Goal: Information Seeking & Learning: Check status

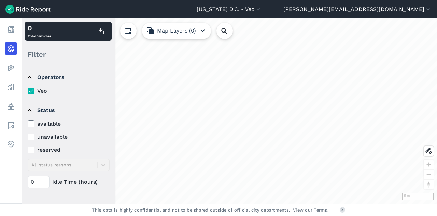
click at [31, 121] on icon at bounding box center [31, 123] width 6 height 7
click at [28, 121] on input "available" at bounding box center [28, 122] width 0 height 4
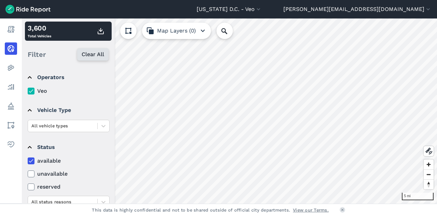
click at [92, 60] on button "Clear All" at bounding box center [92, 54] width 31 height 12
click at [33, 159] on icon at bounding box center [31, 160] width 6 height 7
click at [28, 159] on input "available" at bounding box center [28, 158] width 0 height 4
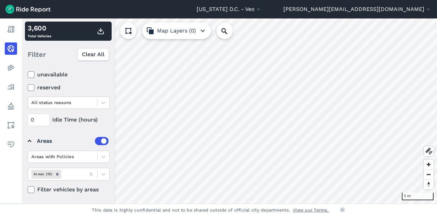
click at [33, 191] on icon at bounding box center [31, 189] width 6 height 7
click at [28, 190] on input "Filter vehicles by areas" at bounding box center [28, 187] width 0 height 4
click at [31, 188] on use at bounding box center [31, 189] width 4 height 3
click at [28, 188] on input "Filter vehicles by areas" at bounding box center [28, 187] width 0 height 4
click at [31, 188] on use at bounding box center [31, 189] width 4 height 3
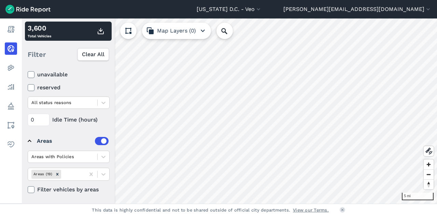
click at [28, 188] on input "Filter vehicles by areas" at bounding box center [28, 187] width 0 height 4
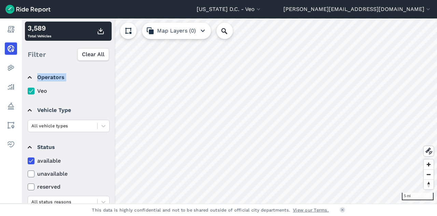
drag, startPoint x: 56, startPoint y: 73, endPoint x: 30, endPoint y: 94, distance: 33.7
click at [30, 94] on details "Operators Veo" at bounding box center [68, 81] width 86 height 33
click at [32, 92] on icon at bounding box center [31, 90] width 6 height 7
click at [28, 91] on input "Veo" at bounding box center [28, 89] width 0 height 4
click at [28, 89] on icon at bounding box center [31, 90] width 6 height 7
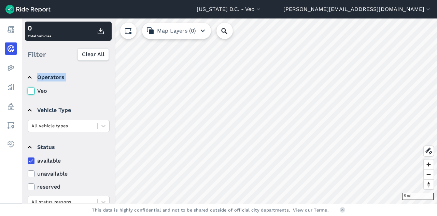
click at [28, 89] on input "Veo" at bounding box center [28, 89] width 0 height 4
click at [30, 92] on use at bounding box center [31, 90] width 4 height 3
click at [28, 91] on input "Veo" at bounding box center [28, 89] width 0 height 4
click at [30, 92] on use at bounding box center [31, 90] width 4 height 3
click at [28, 91] on input "Veo" at bounding box center [28, 89] width 0 height 4
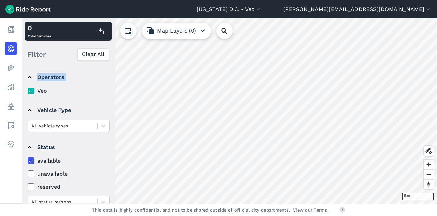
click at [33, 92] on icon at bounding box center [31, 90] width 6 height 7
click at [28, 91] on input "Veo" at bounding box center [28, 89] width 0 height 4
click at [33, 92] on icon at bounding box center [31, 90] width 6 height 7
click at [28, 91] on input "Veo" at bounding box center [28, 89] width 0 height 4
click at [33, 92] on icon at bounding box center [31, 90] width 6 height 7
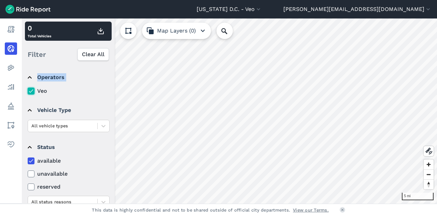
click at [28, 91] on input "Veo" at bounding box center [28, 89] width 0 height 4
click at [96, 50] on div "0 Total Vehicles Filter Clear All Operators Veo Vehicle Type All vehicle types …" at bounding box center [68, 110] width 93 height 185
click at [94, 55] on span "Clear All" at bounding box center [93, 54] width 23 height 8
click at [32, 93] on icon at bounding box center [31, 90] width 6 height 7
click at [28, 91] on input "Veo" at bounding box center [28, 89] width 0 height 4
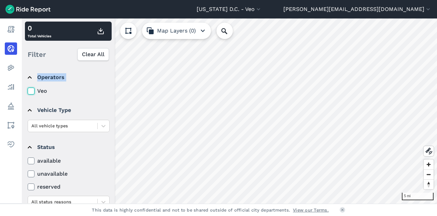
click at [31, 91] on icon at bounding box center [31, 90] width 6 height 7
click at [28, 91] on input "Veo" at bounding box center [28, 89] width 0 height 4
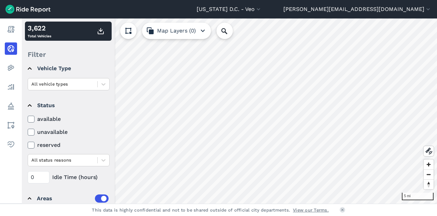
scroll to position [54, 0]
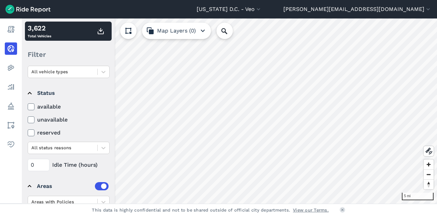
drag, startPoint x: 47, startPoint y: 110, endPoint x: 33, endPoint y: 107, distance: 15.0
click at [33, 107] on icon at bounding box center [31, 106] width 6 height 7
click at [28, 107] on input "available" at bounding box center [28, 104] width 0 height 4
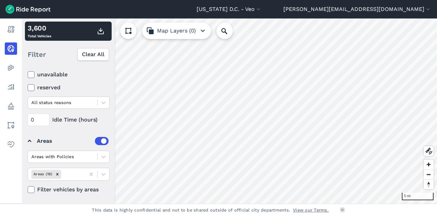
click at [31, 188] on icon at bounding box center [31, 189] width 6 height 7
click at [28, 188] on input "Filter vehicles by areas" at bounding box center [28, 187] width 0 height 4
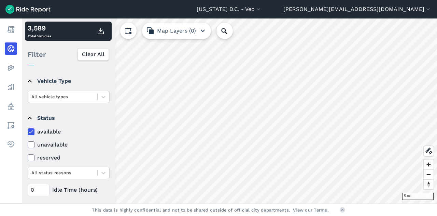
scroll to position [27, 0]
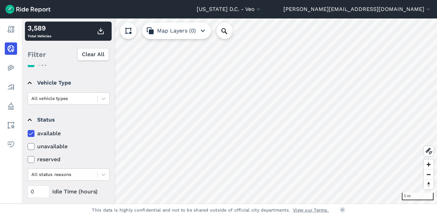
click at [30, 130] on icon at bounding box center [31, 133] width 6 height 7
click at [28, 130] on input "available" at bounding box center [28, 131] width 0 height 4
click at [30, 130] on icon at bounding box center [31, 133] width 6 height 7
click at [28, 130] on input "available" at bounding box center [28, 131] width 0 height 4
click at [31, 131] on icon at bounding box center [31, 133] width 6 height 7
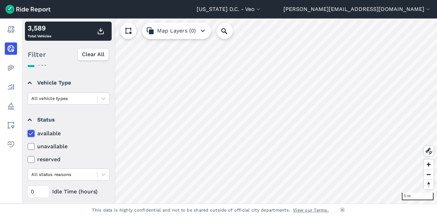
click at [28, 131] on input "available" at bounding box center [28, 131] width 0 height 4
click at [86, 54] on span "Clear All" at bounding box center [93, 54] width 23 height 8
click at [86, 54] on div "Filter Clear All" at bounding box center [68, 54] width 87 height 21
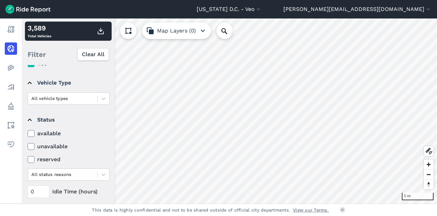
click at [93, 55] on div "Filter Clear All" at bounding box center [68, 54] width 87 height 21
click at [26, 135] on details "Status available unavailable reserved All status reasons 0 Idle Time (hours)" at bounding box center [68, 153] width 86 height 93
click at [31, 133] on icon at bounding box center [31, 133] width 6 height 7
click at [28, 133] on input "available" at bounding box center [28, 131] width 0 height 4
click at [93, 56] on span "Clear All" at bounding box center [93, 54] width 23 height 8
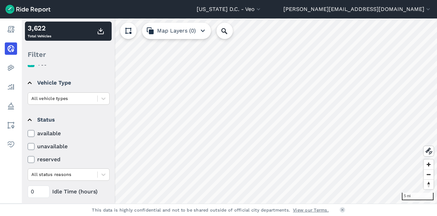
scroll to position [99, 0]
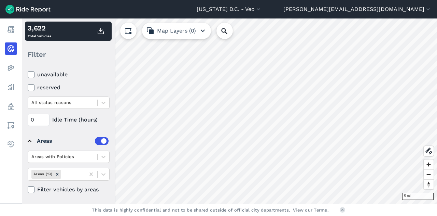
click at [33, 188] on icon at bounding box center [31, 189] width 6 height 7
click at [28, 188] on input "Filter vehicles by areas" at bounding box center [28, 187] width 0 height 4
click at [33, 188] on icon at bounding box center [31, 189] width 6 height 7
click at [28, 188] on input "Filter vehicles by areas" at bounding box center [28, 187] width 0 height 4
click at [33, 188] on icon at bounding box center [31, 189] width 6 height 7
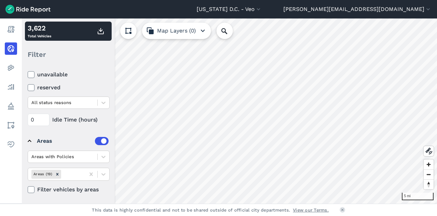
click at [28, 188] on input "Filter vehicles by areas" at bounding box center [28, 187] width 0 height 4
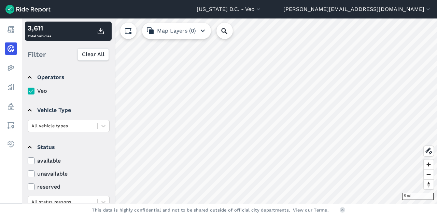
click at [31, 157] on icon at bounding box center [31, 160] width 6 height 7
click at [28, 157] on input "available" at bounding box center [28, 158] width 0 height 4
click at [30, 162] on icon at bounding box center [31, 160] width 6 height 7
click at [28, 161] on input "available" at bounding box center [28, 158] width 0 height 4
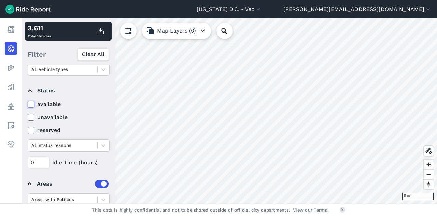
scroll to position [54, 0]
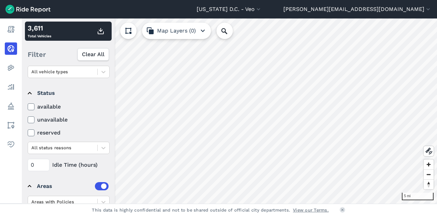
click at [28, 110] on icon at bounding box center [31, 106] width 6 height 7
click at [28, 107] on input "available" at bounding box center [28, 104] width 0 height 4
click at [28, 110] on icon at bounding box center [31, 106] width 6 height 7
click at [28, 107] on input "available" at bounding box center [28, 104] width 0 height 4
click at [29, 109] on icon at bounding box center [31, 106] width 6 height 7
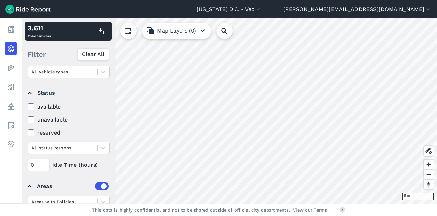
click at [28, 107] on input "available" at bounding box center [28, 104] width 0 height 4
click at [29, 109] on icon at bounding box center [31, 106] width 6 height 7
click at [28, 107] on input "available" at bounding box center [28, 104] width 0 height 4
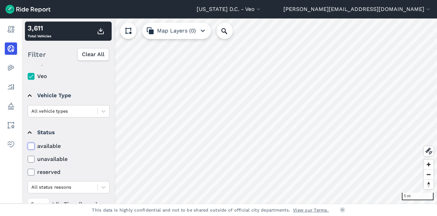
scroll to position [14, 0]
click at [31, 145] on use at bounding box center [31, 145] width 4 height 3
click at [28, 145] on input "available" at bounding box center [28, 144] width 0 height 4
click at [32, 146] on use at bounding box center [31, 145] width 4 height 3
click at [28, 146] on input "available" at bounding box center [28, 144] width 0 height 4
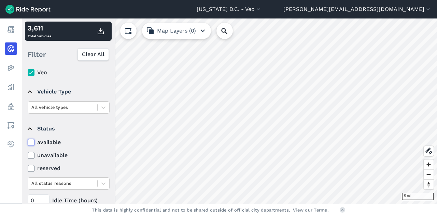
scroll to position [16, 0]
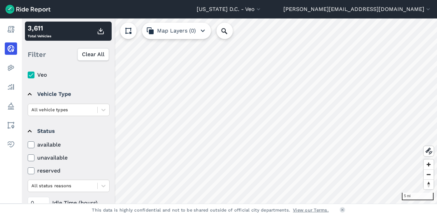
click at [28, 146] on icon at bounding box center [31, 144] width 6 height 7
click at [28, 145] on input "available" at bounding box center [28, 142] width 0 height 4
click at [30, 145] on use at bounding box center [31, 144] width 4 height 3
click at [28, 145] on input "available" at bounding box center [28, 142] width 0 height 4
click at [30, 145] on use at bounding box center [31, 144] width 4 height 3
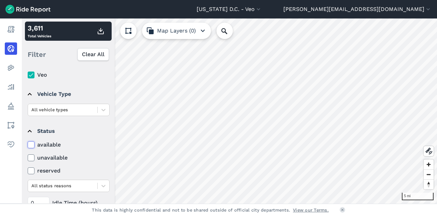
click at [28, 145] on input "available" at bounding box center [28, 142] width 0 height 4
click at [30, 145] on use at bounding box center [31, 144] width 4 height 3
click at [28, 145] on input "available" at bounding box center [28, 142] width 0 height 4
click at [33, 143] on icon at bounding box center [31, 144] width 6 height 7
click at [28, 143] on input "available" at bounding box center [28, 142] width 0 height 4
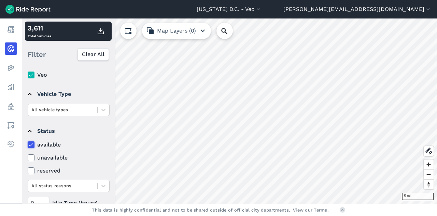
click at [33, 143] on icon at bounding box center [31, 144] width 6 height 7
click at [28, 143] on input "available" at bounding box center [28, 142] width 0 height 4
click at [33, 143] on icon at bounding box center [31, 144] width 6 height 7
click at [28, 143] on input "available" at bounding box center [28, 142] width 0 height 4
click at [33, 143] on icon at bounding box center [31, 144] width 6 height 7
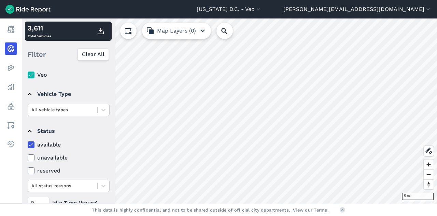
click at [28, 143] on input "available" at bounding box center [28, 142] width 0 height 4
drag, startPoint x: 33, startPoint y: 143, endPoint x: 29, endPoint y: 147, distance: 5.3
click at [68, 127] on details "Status available unavailable reserved All status reasons 0 Idle Time (hours)" at bounding box center [68, 165] width 86 height 93
click at [29, 140] on summary "Status" at bounding box center [68, 130] width 81 height 19
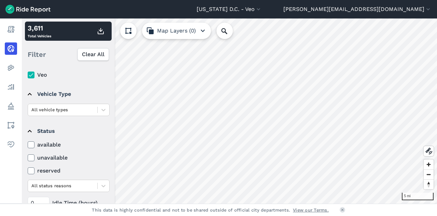
click at [34, 140] on summary "Status" at bounding box center [68, 130] width 81 height 19
click at [29, 140] on summary "Status" at bounding box center [68, 130] width 81 height 19
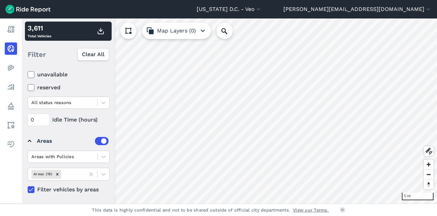
click at [35, 190] on label "Filter vehicles by areas" at bounding box center [69, 189] width 82 height 8
click at [28, 190] on input "Filter vehicles by areas" at bounding box center [28, 187] width 0 height 4
click at [33, 75] on icon at bounding box center [31, 74] width 6 height 7
click at [28, 75] on input "unavailable" at bounding box center [28, 72] width 0 height 4
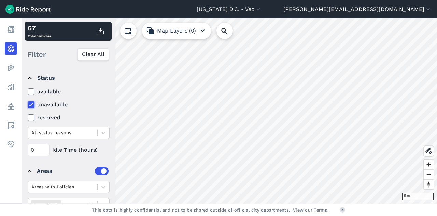
scroll to position [52, 0]
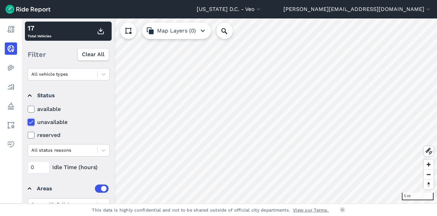
click at [35, 108] on label "available" at bounding box center [69, 109] width 82 height 8
click at [28, 108] on input "available" at bounding box center [28, 107] width 0 height 4
